Goal: Book appointment/travel/reservation

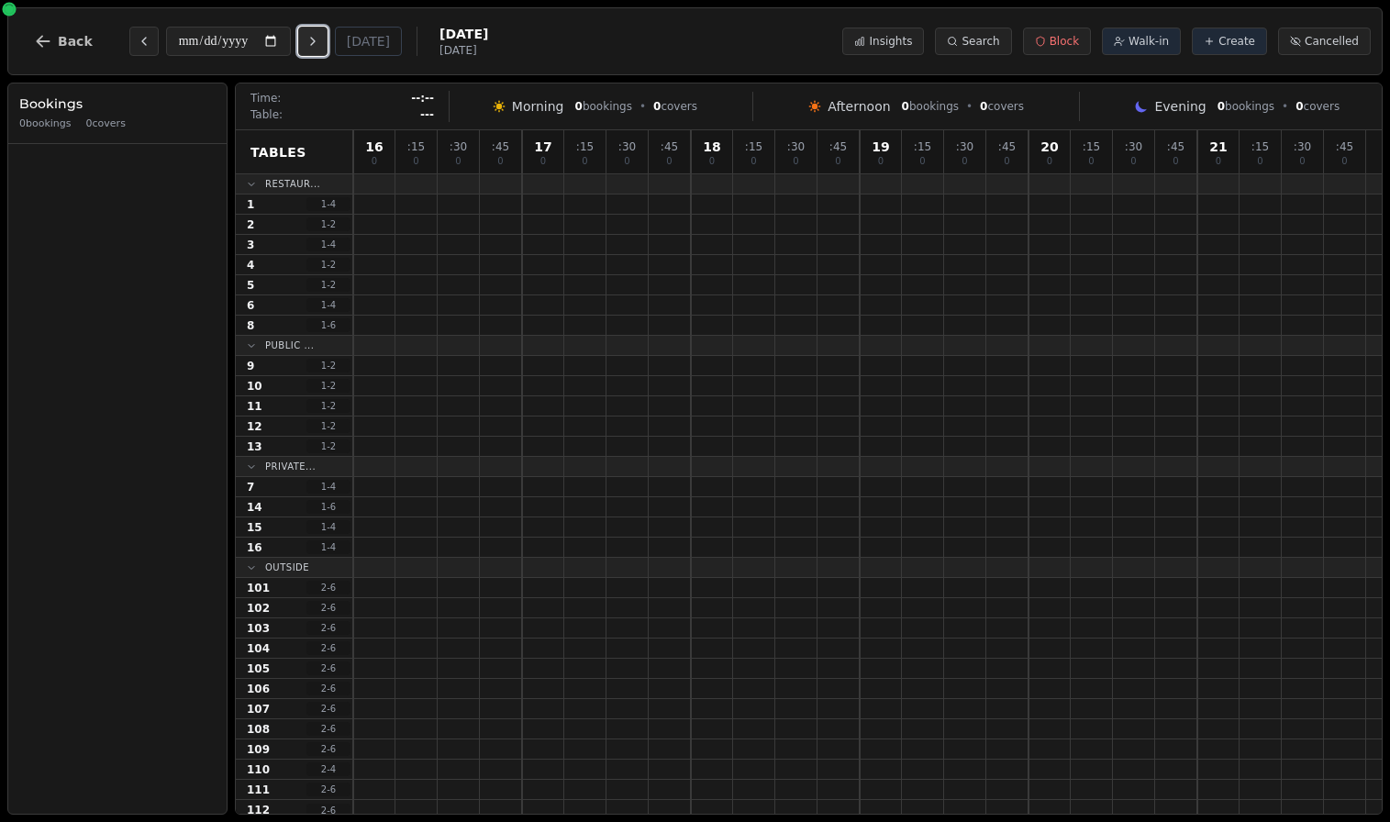
click at [312, 38] on icon "Next day" at bounding box center [313, 41] width 15 height 15
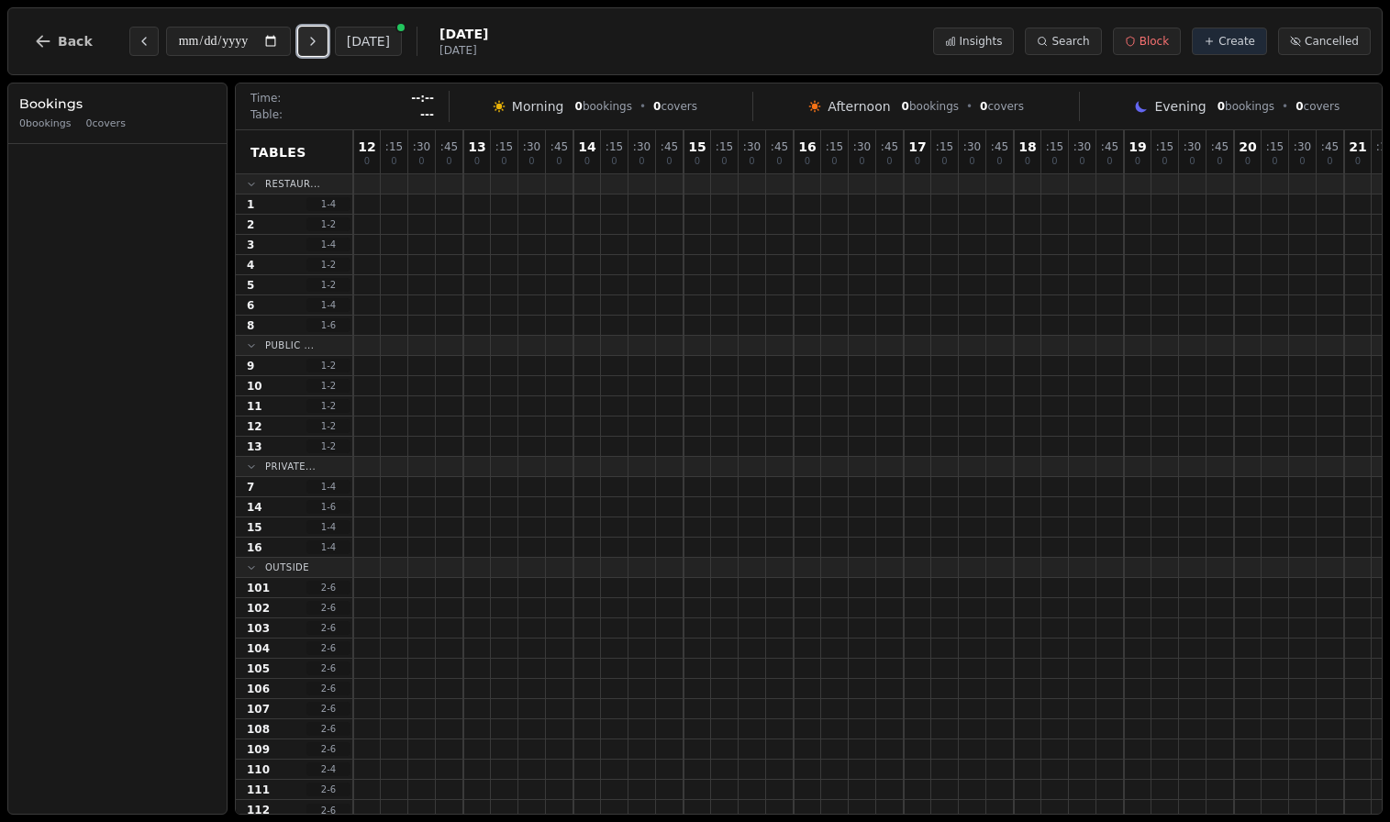
click at [312, 38] on icon "Next day" at bounding box center [313, 41] width 15 height 15
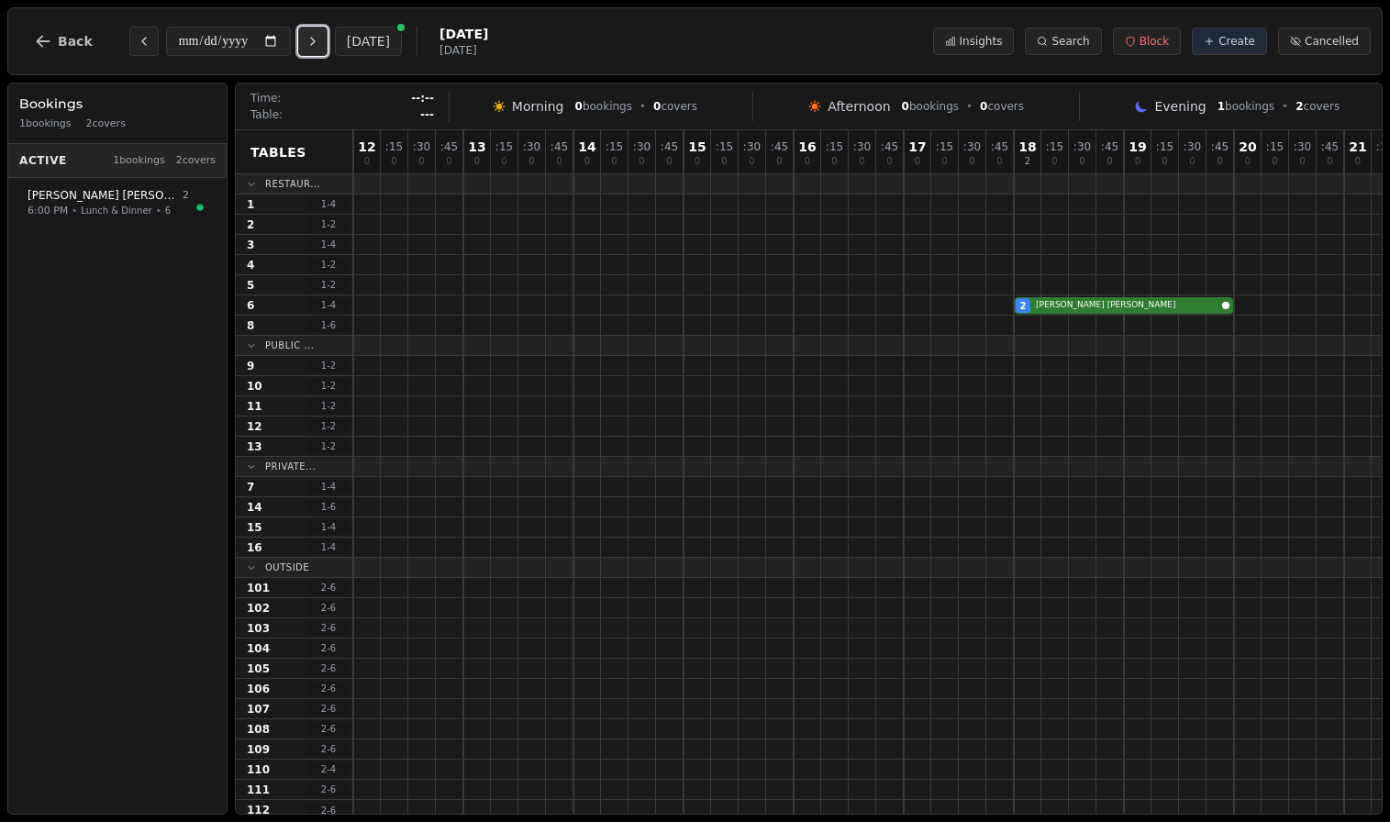
click at [312, 38] on icon "Next day" at bounding box center [313, 41] width 15 height 15
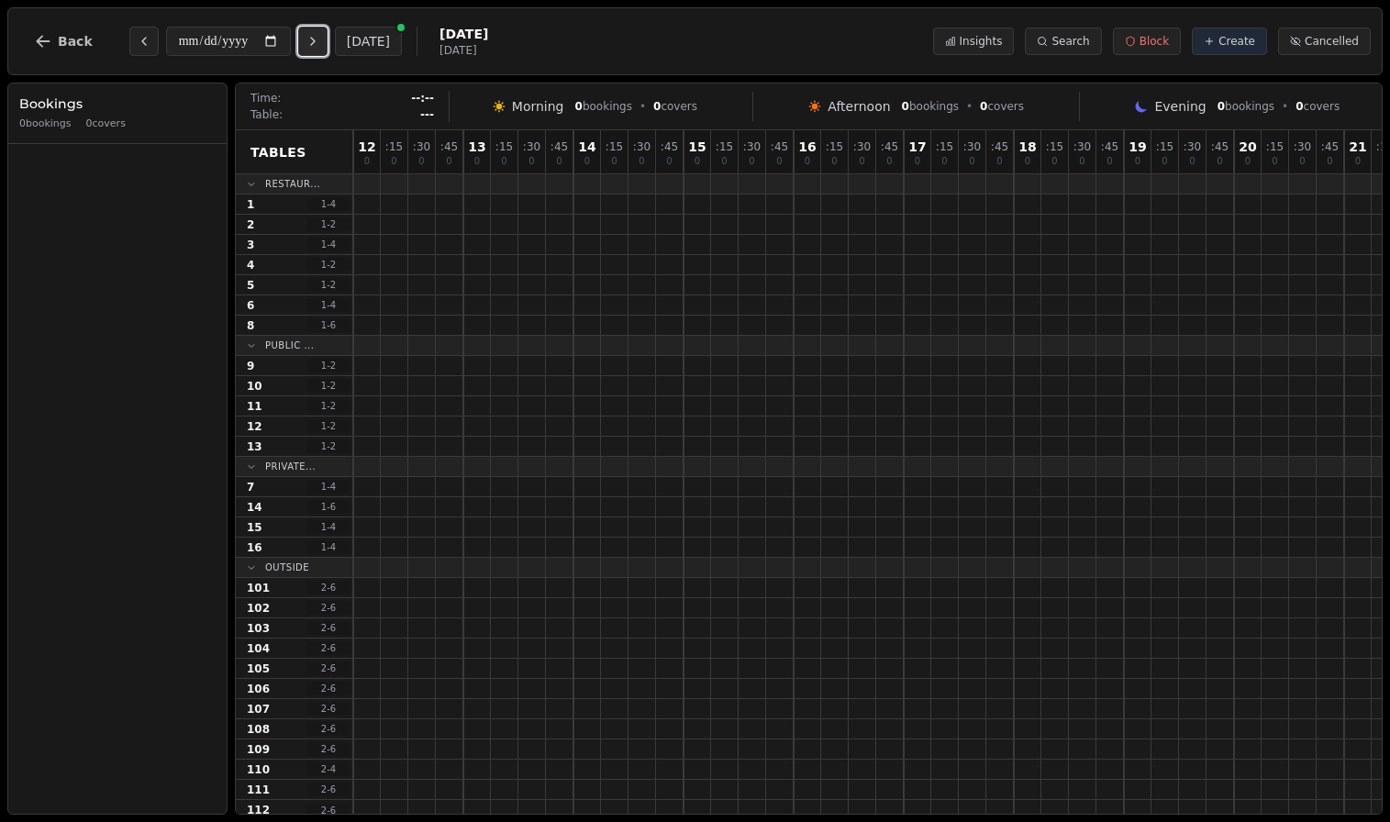
click at [312, 38] on icon "Next day" at bounding box center [313, 41] width 15 height 15
click at [312, 38] on button "Next day" at bounding box center [312, 41] width 29 height 29
click at [312, 38] on icon "Next day" at bounding box center [313, 41] width 15 height 15
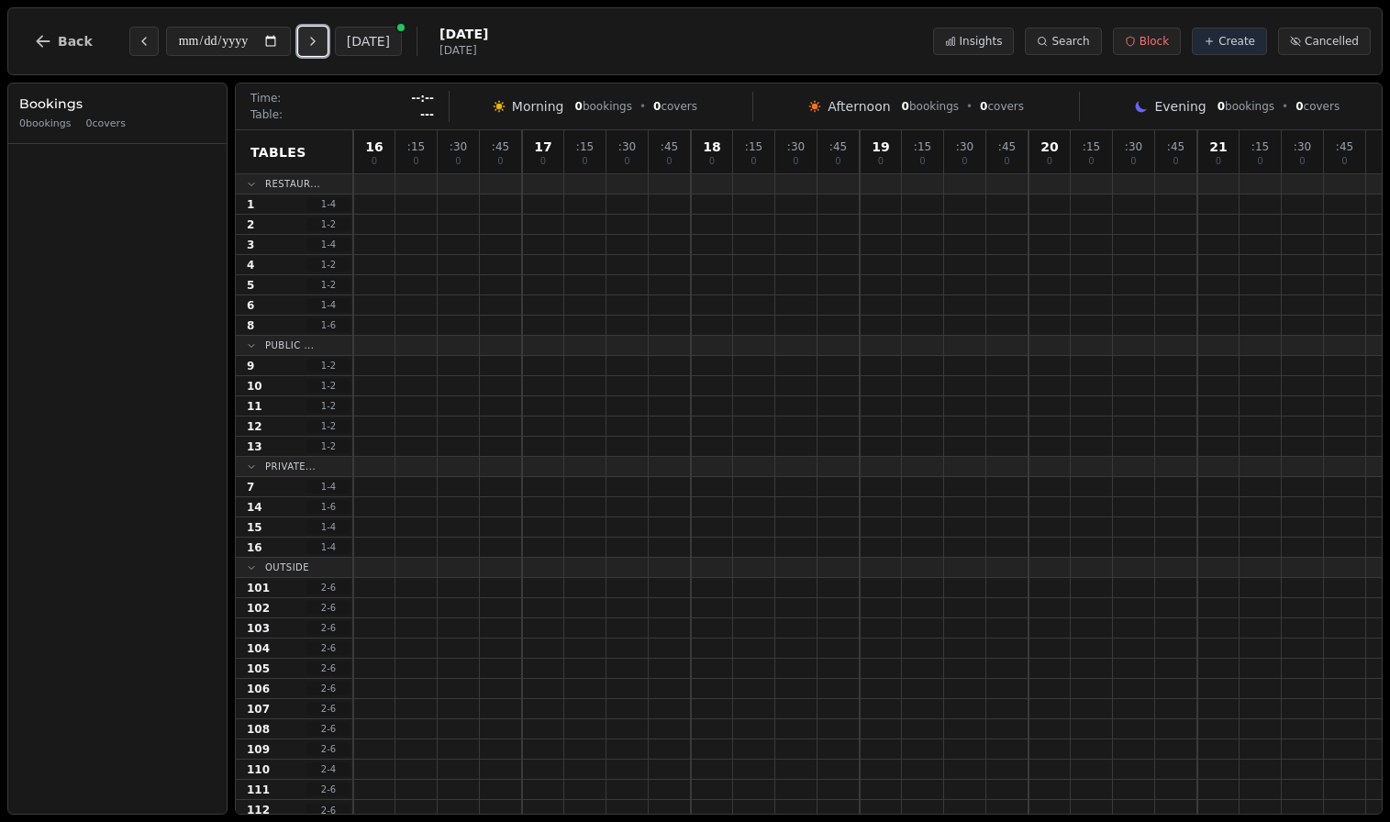
click at [312, 38] on button "Next day" at bounding box center [312, 41] width 29 height 29
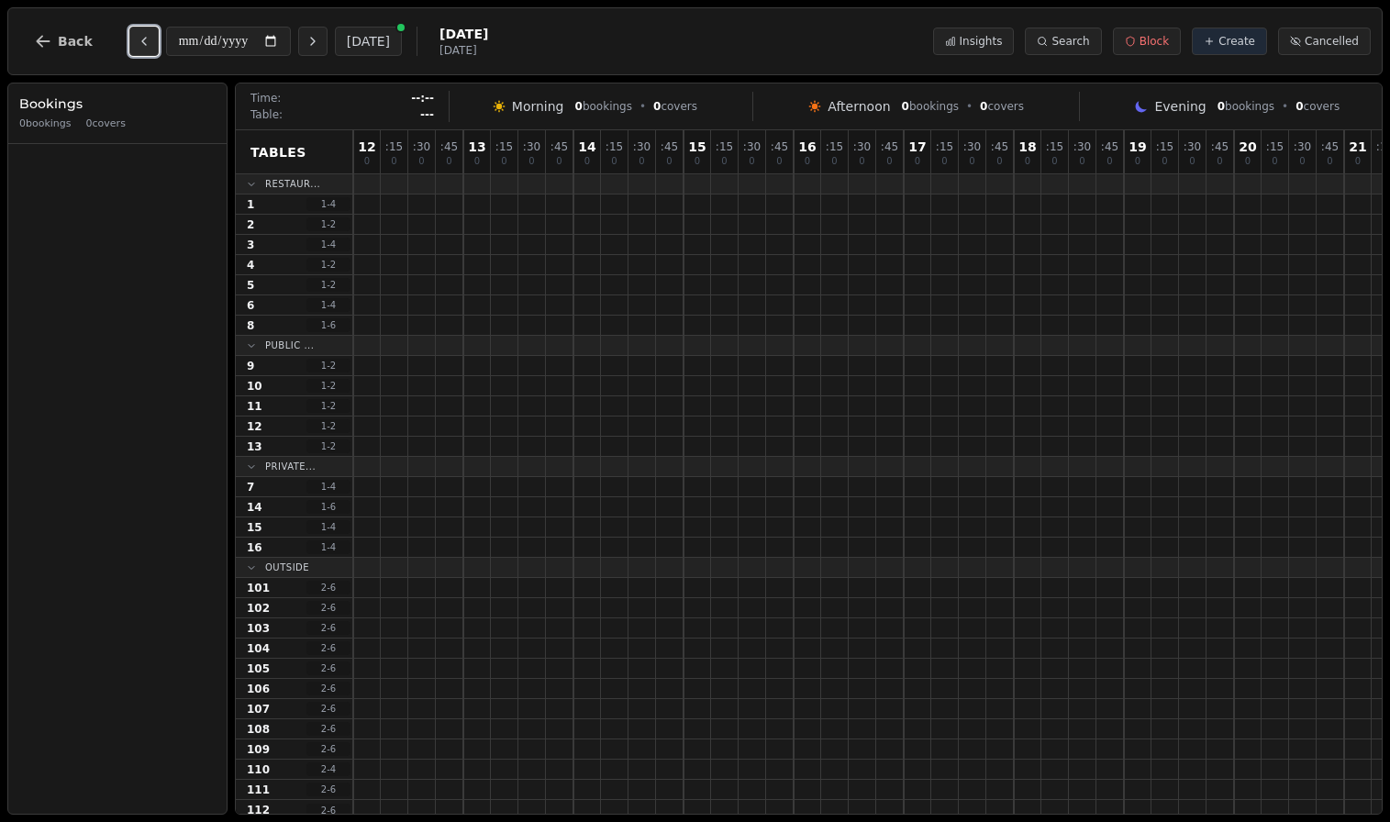
click at [143, 42] on icon "Previous day" at bounding box center [144, 41] width 15 height 15
type input "**********"
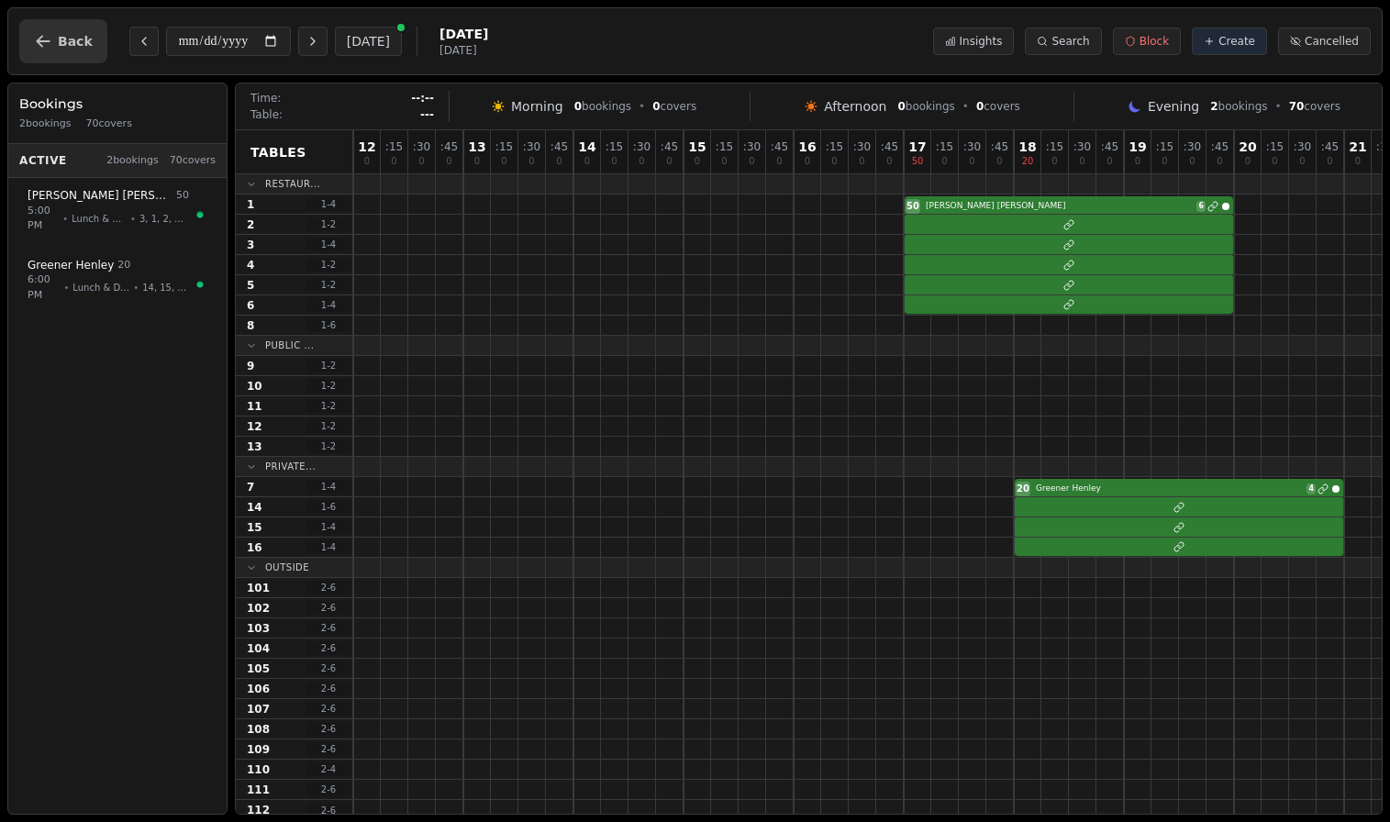
click at [67, 42] on span "Back" at bounding box center [75, 41] width 35 height 13
